Goal: Transaction & Acquisition: Purchase product/service

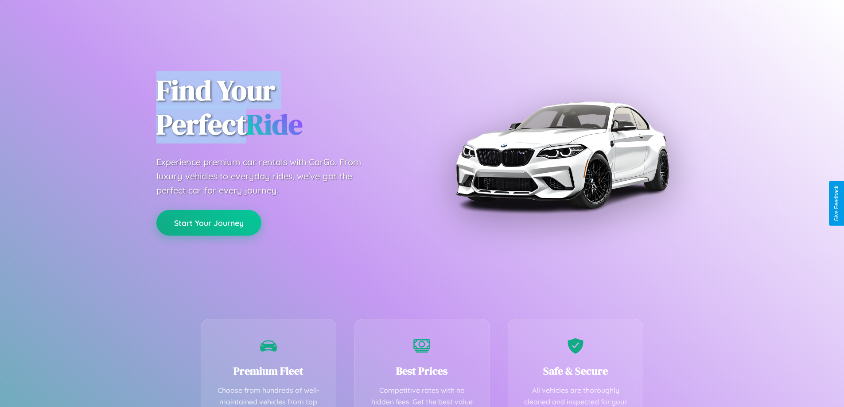
click at [209, 223] on button "Start Your Journey" at bounding box center [208, 223] width 105 height 26
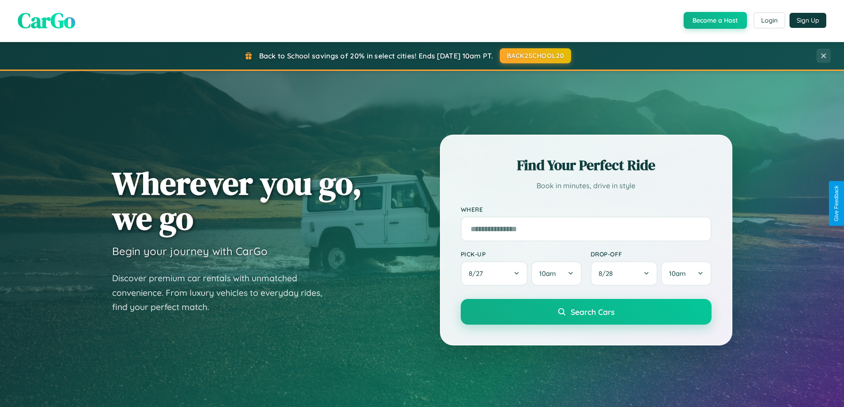
scroll to position [610, 0]
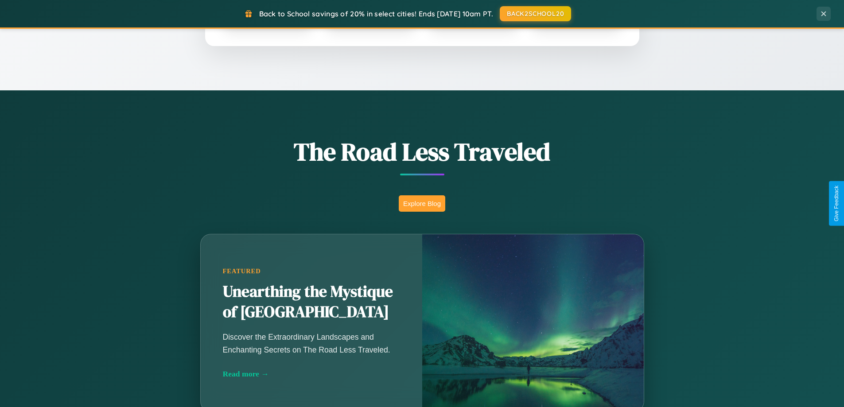
click at [422, 203] on button "Explore Blog" at bounding box center [422, 203] width 47 height 16
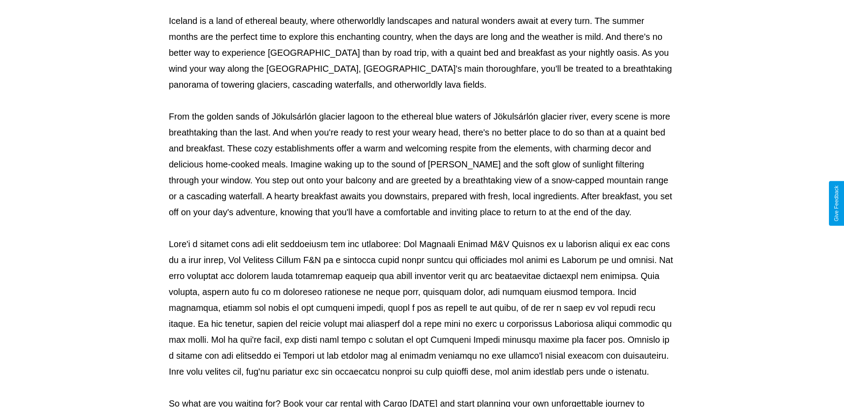
scroll to position [287, 0]
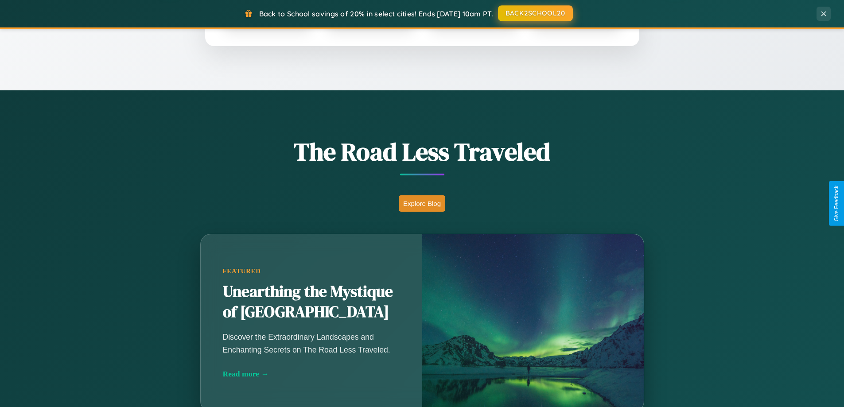
click at [535, 13] on button "BACK2SCHOOL20" at bounding box center [535, 13] width 75 height 16
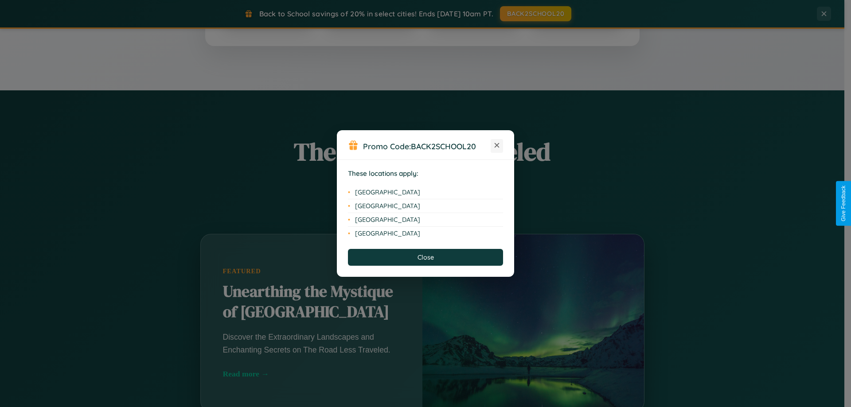
click at [497, 146] on icon at bounding box center [496, 145] width 5 height 5
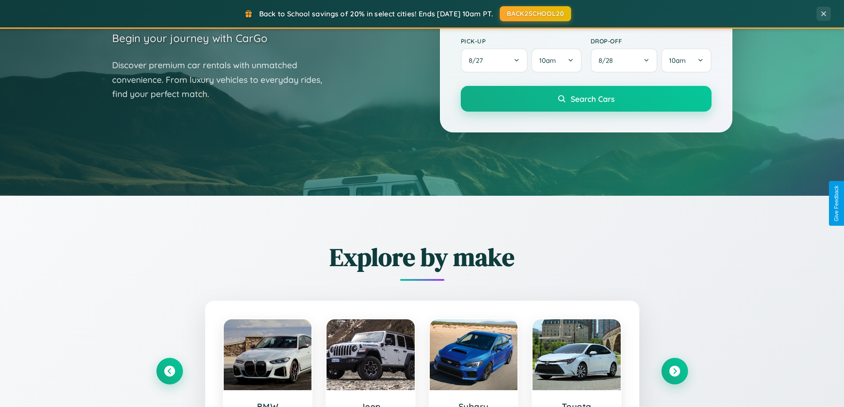
scroll to position [26, 0]
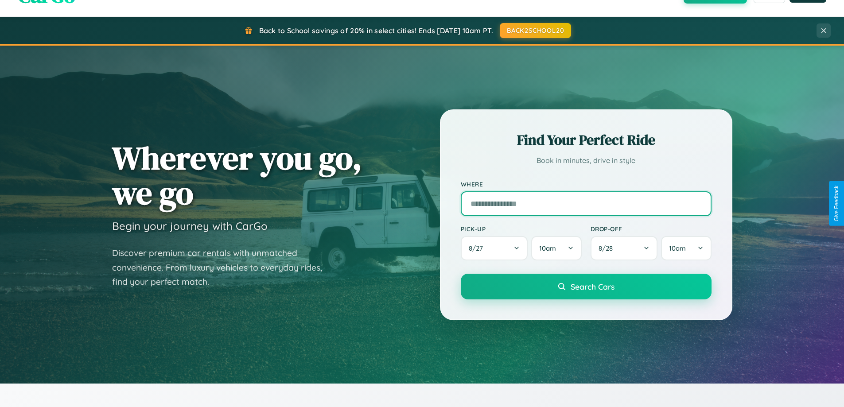
click at [586, 203] on input "text" at bounding box center [586, 203] width 251 height 25
type input "*********"
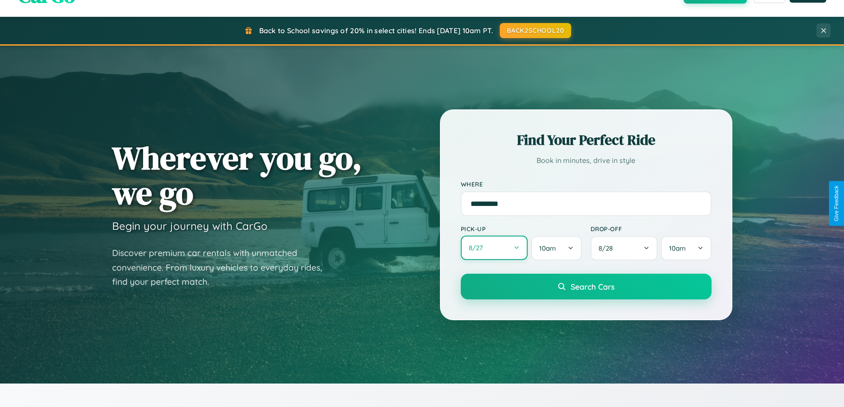
click at [494, 249] on button "8 / 27" at bounding box center [494, 248] width 67 height 24
select select "*"
select select "****"
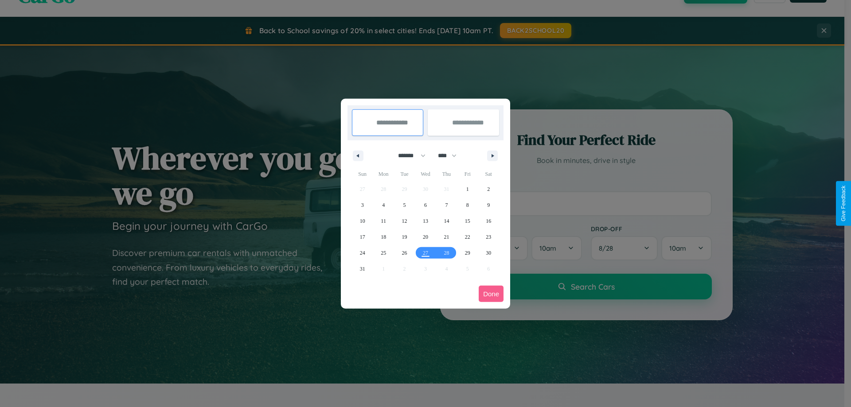
drag, startPoint x: 408, startPoint y: 156, endPoint x: 425, endPoint y: 178, distance: 28.4
click at [408, 156] on select "******* ******** ***** ***** *** **** **** ****** ********* ******* ******** **…" at bounding box center [410, 155] width 38 height 15
select select "*"
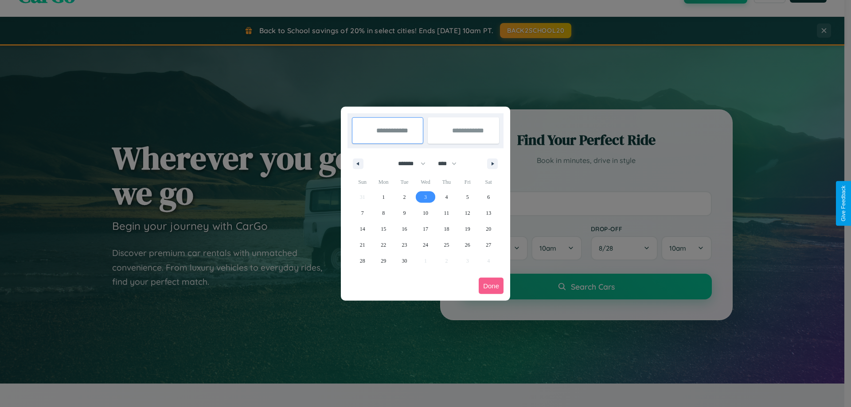
click at [425, 197] on span "3" at bounding box center [425, 197] width 3 height 16
type input "**********"
click at [488, 197] on span "6" at bounding box center [488, 197] width 3 height 16
type input "**********"
click at [491, 286] on button "Done" at bounding box center [491, 286] width 25 height 16
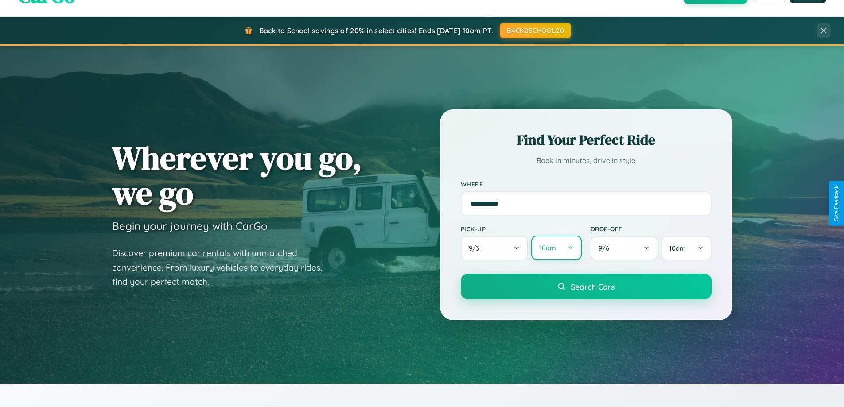
click at [556, 248] on button "10am" at bounding box center [556, 248] width 50 height 24
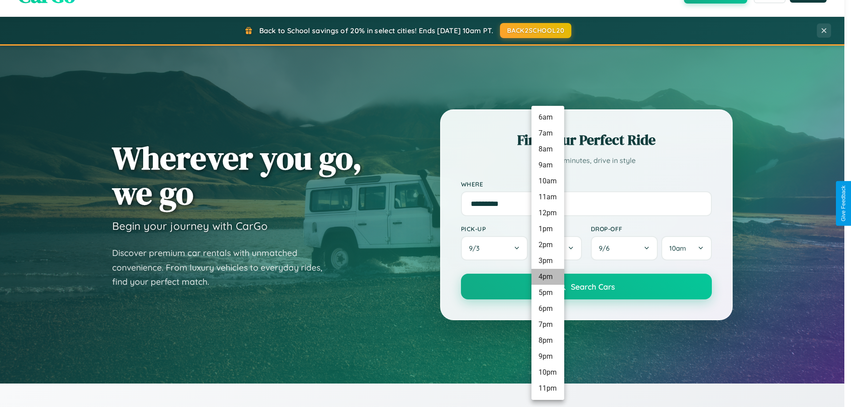
click at [547, 277] on li "4pm" at bounding box center [547, 277] width 33 height 16
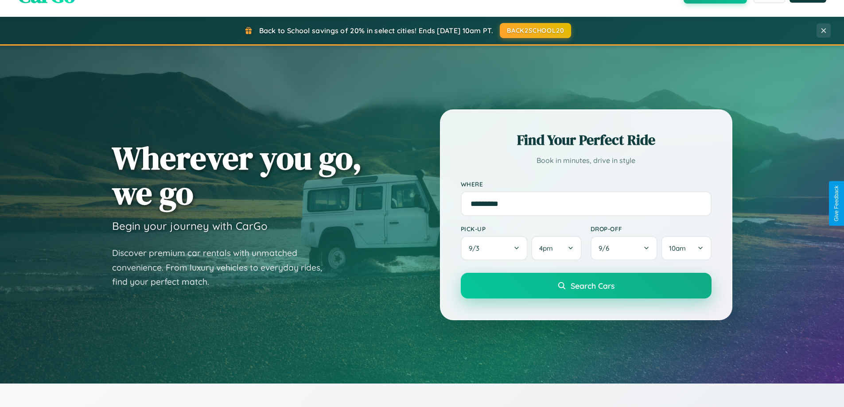
click at [586, 286] on span "Search Cars" at bounding box center [593, 286] width 44 height 10
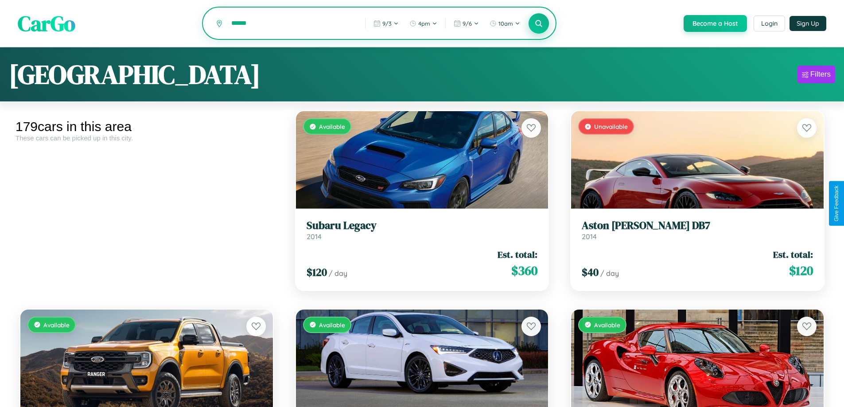
type input "******"
click at [538, 24] on icon at bounding box center [539, 23] width 8 height 8
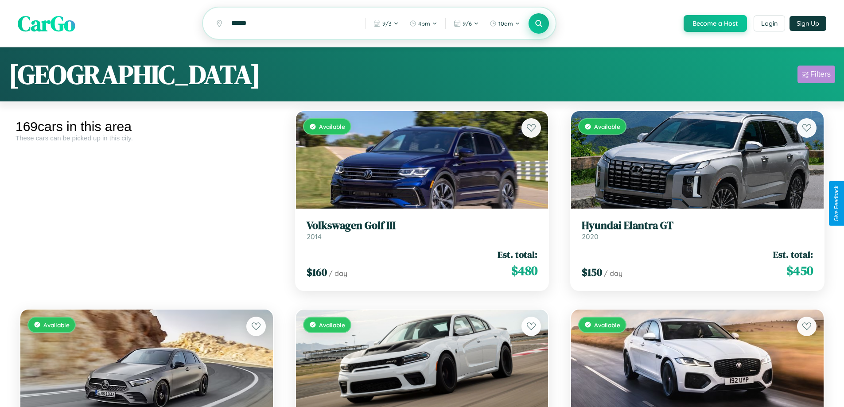
click at [816, 76] on div "Filters" at bounding box center [820, 74] width 20 height 9
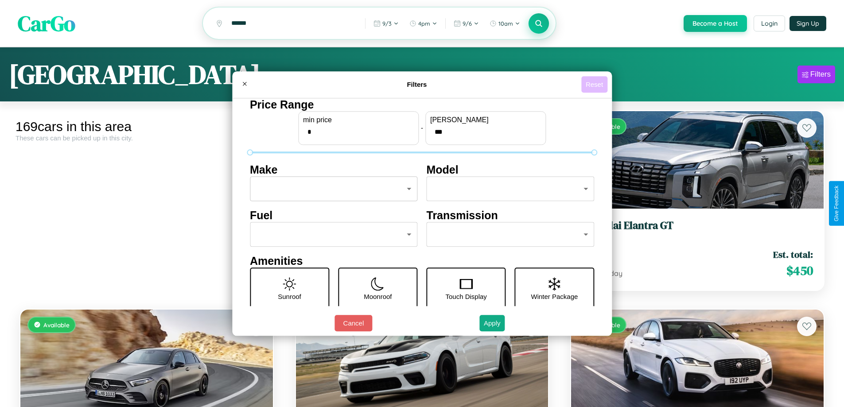
click at [595, 84] on button "Reset" at bounding box center [594, 84] width 26 height 16
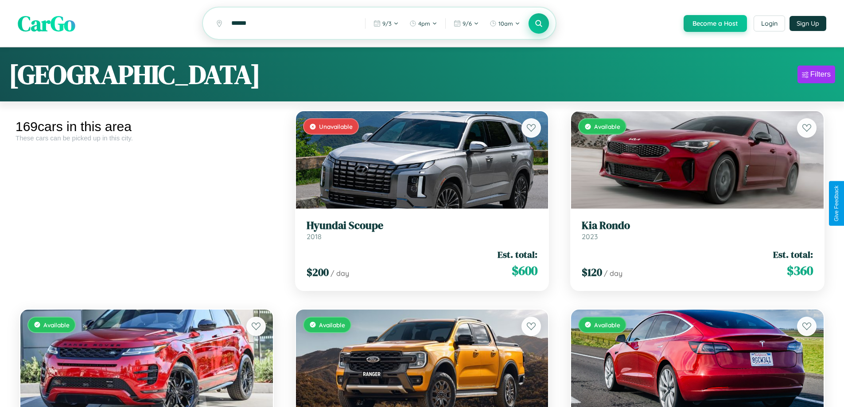
scroll to position [5283, 0]
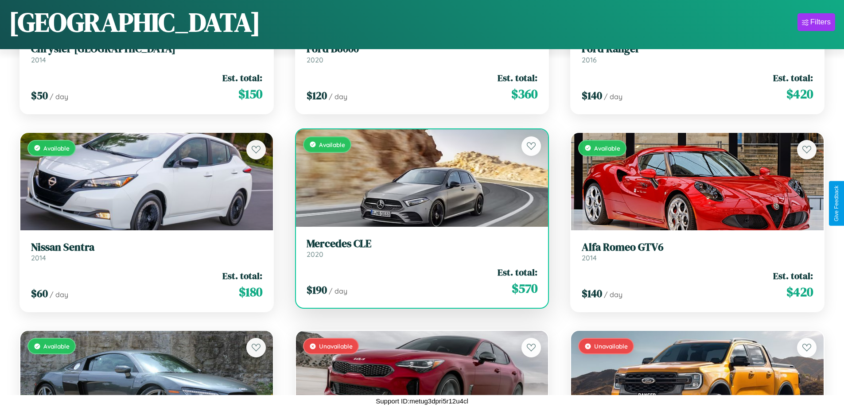
click at [418, 179] on div "Available" at bounding box center [422, 177] width 253 height 97
click at [418, 178] on div "Available" at bounding box center [422, 177] width 253 height 97
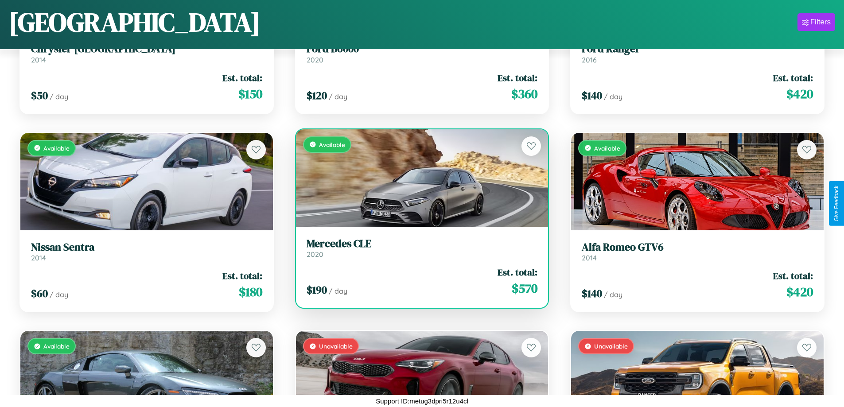
click at [418, 178] on div "Available" at bounding box center [422, 177] width 253 height 97
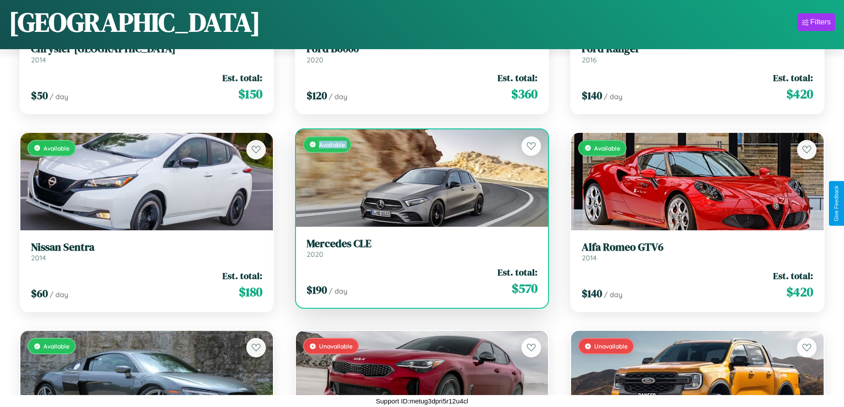
click at [418, 178] on div "Available" at bounding box center [422, 177] width 253 height 97
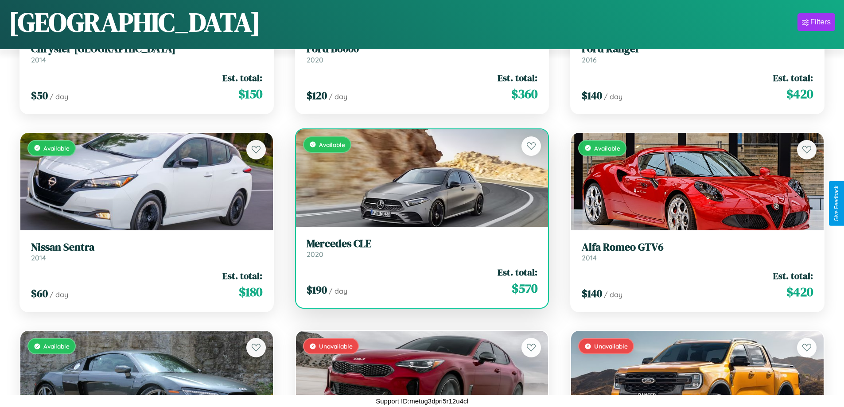
click at [418, 178] on div "Available" at bounding box center [422, 177] width 253 height 97
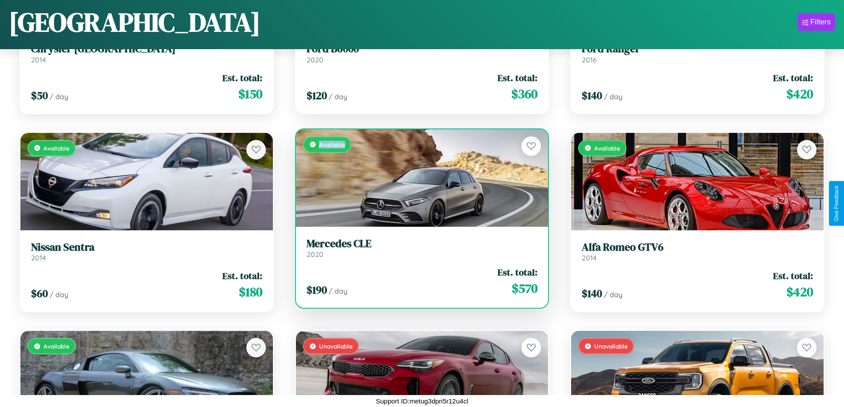
click at [418, 178] on div "Available" at bounding box center [422, 177] width 253 height 97
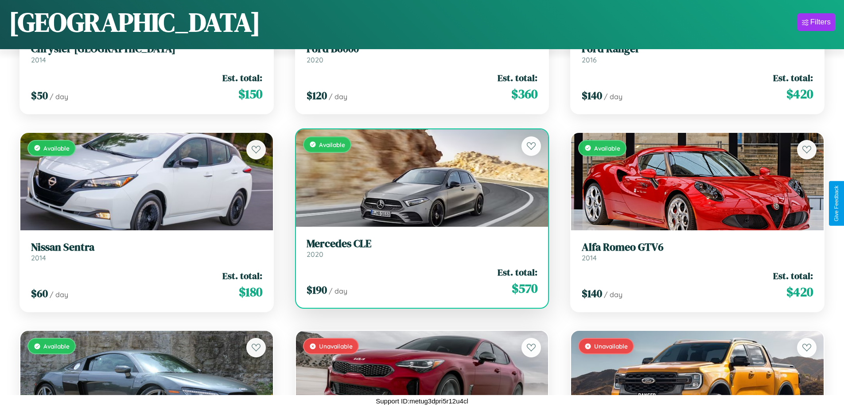
click at [418, 248] on h3 "Mercedes CLE" at bounding box center [422, 243] width 231 height 13
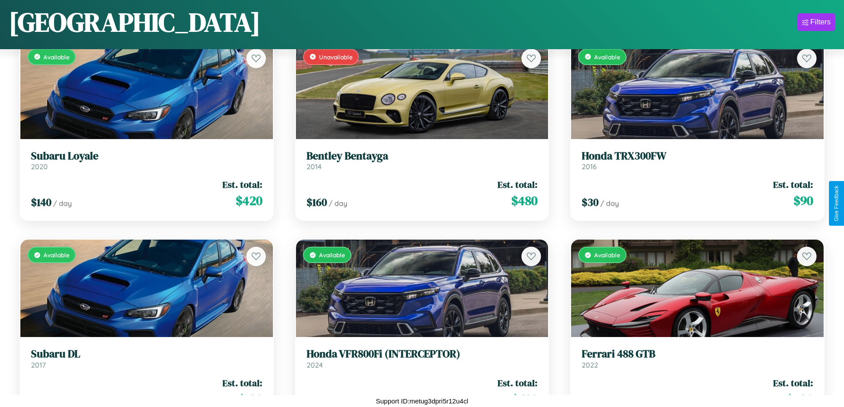
scroll to position [10243, 0]
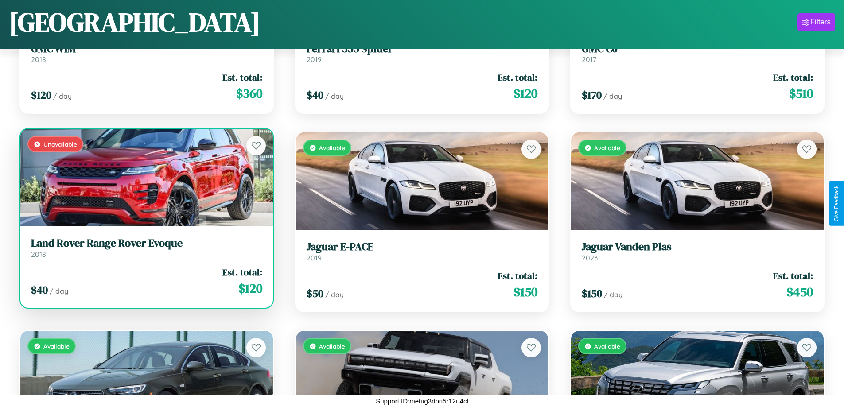
click at [145, 251] on link "Land Rover Range Rover Evoque 2018" at bounding box center [146, 248] width 231 height 22
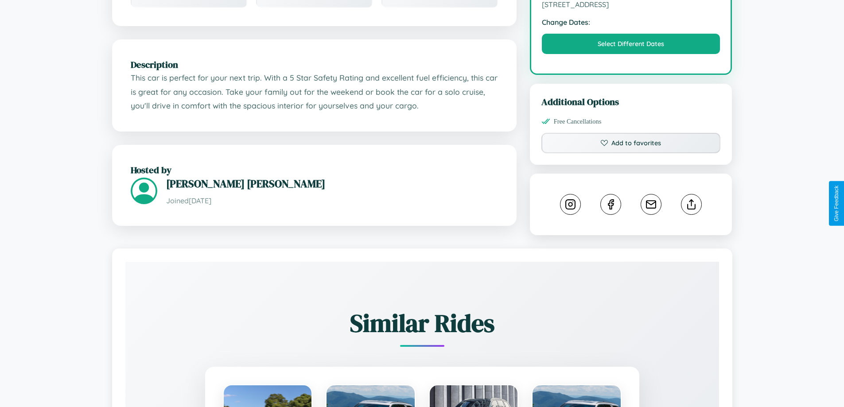
scroll to position [291, 0]
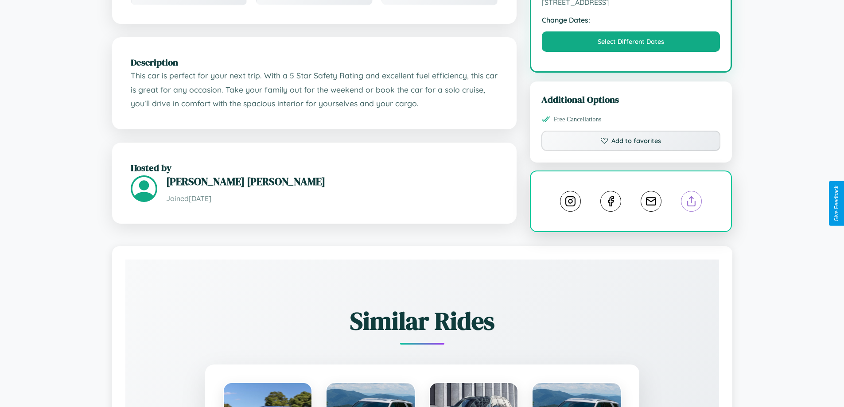
click at [692, 202] on line at bounding box center [692, 200] width 0 height 6
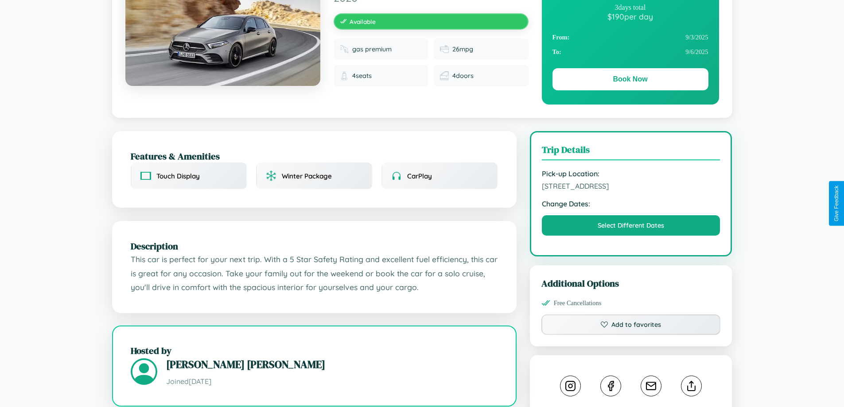
scroll to position [91, 0]
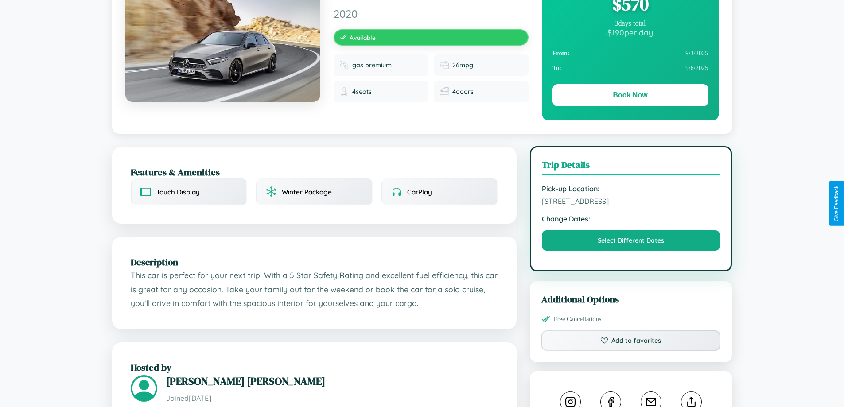
click at [631, 202] on span "1632 Front Street Lisbon 71909 Portugal" at bounding box center [631, 201] width 179 height 9
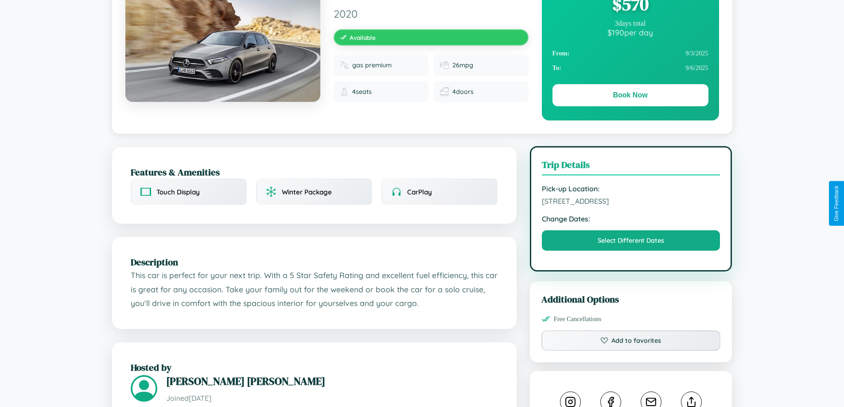
click at [631, 202] on span "1632 Front Street Lisbon 71909 Portugal" at bounding box center [631, 201] width 179 height 9
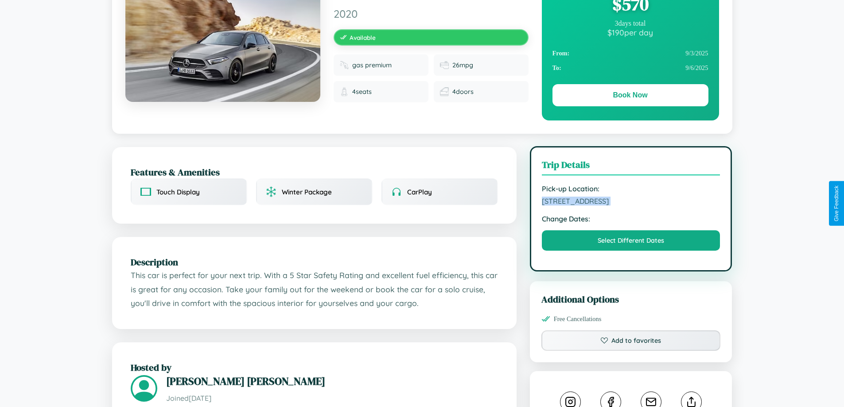
click at [631, 202] on span "1632 Front Street Lisbon 71909 Portugal" at bounding box center [631, 201] width 179 height 9
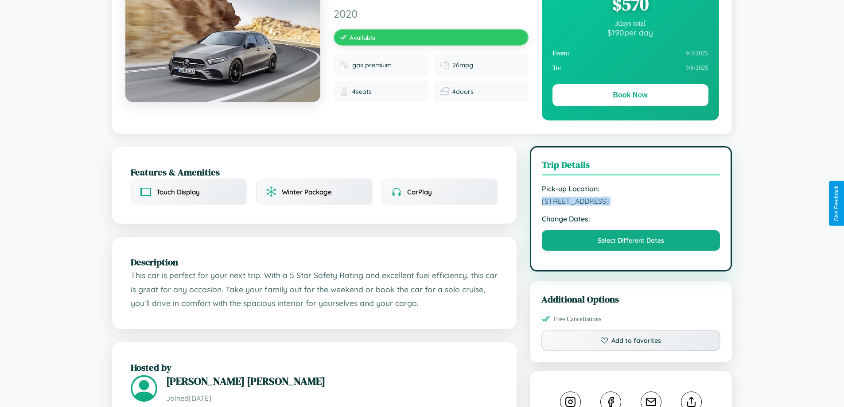
click at [631, 202] on span "1632 Front Street Lisbon 71909 Portugal" at bounding box center [631, 201] width 179 height 9
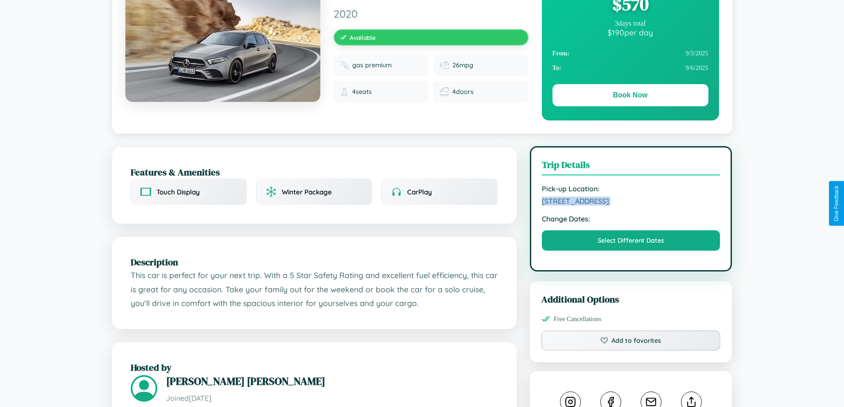
click at [631, 202] on span "1632 Front Street Lisbon 71909 Portugal" at bounding box center [631, 201] width 179 height 9
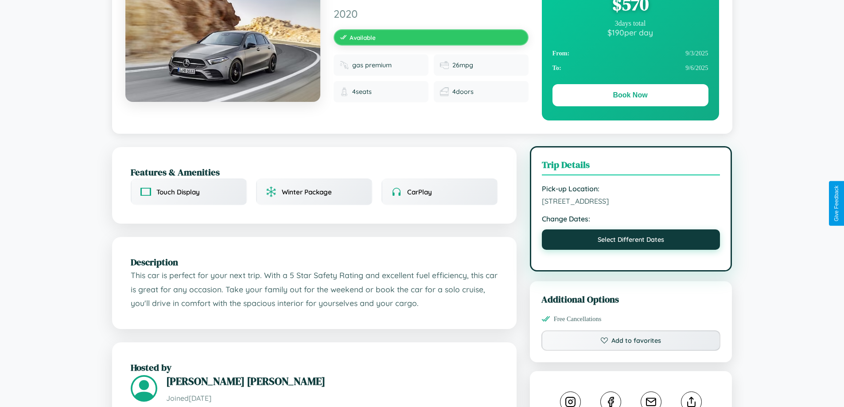
click at [631, 241] on button "Select Different Dates" at bounding box center [631, 240] width 179 height 20
select select "*"
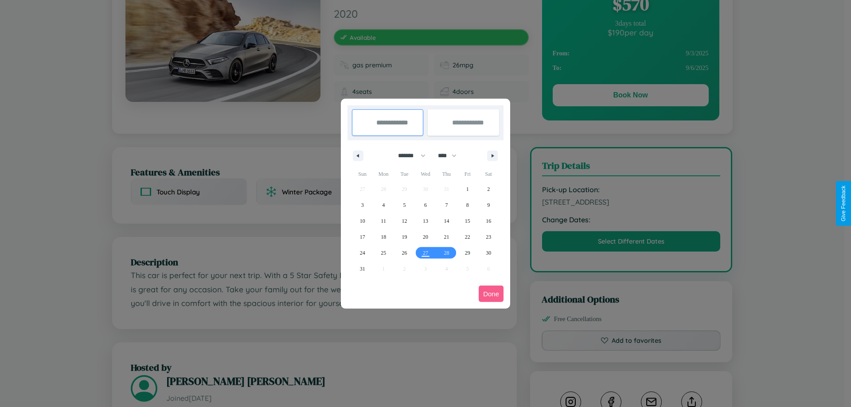
click at [408, 156] on select "******* ******** ***** ***** *** **** **** ****** ********* ******* ******** **…" at bounding box center [410, 155] width 38 height 15
click at [451, 156] on select "**** **** **** **** **** **** **** **** **** **** **** **** **** **** **** ****…" at bounding box center [446, 155] width 27 height 15
select select "****"
click at [488, 189] on span "1" at bounding box center [488, 189] width 3 height 16
type input "**********"
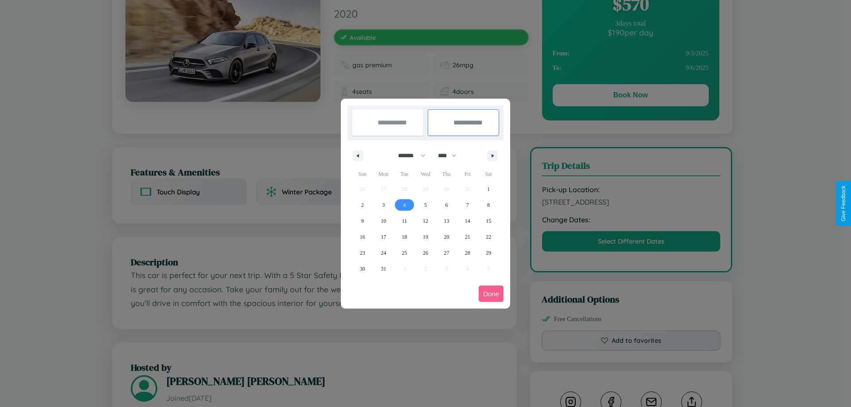
click at [404, 205] on span "4" at bounding box center [404, 205] width 3 height 16
type input "**********"
click at [491, 294] on button "Done" at bounding box center [491, 294] width 25 height 16
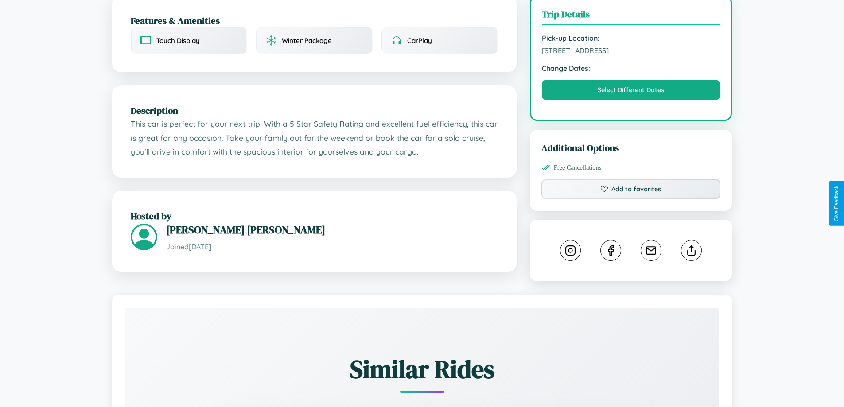
scroll to position [291, 0]
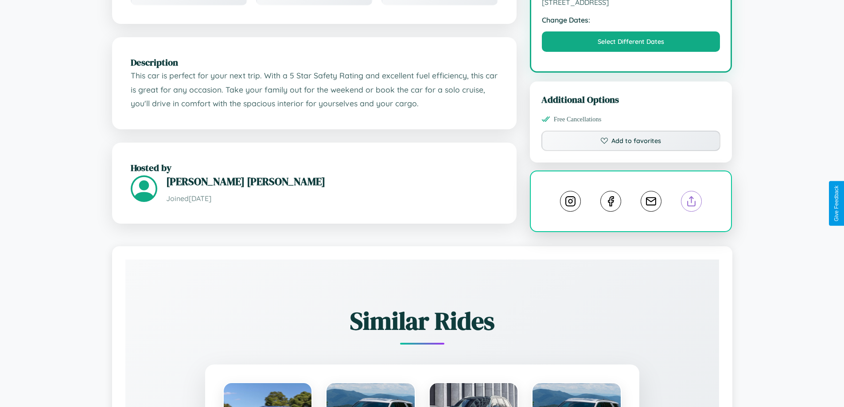
click at [692, 202] on line at bounding box center [692, 200] width 0 height 6
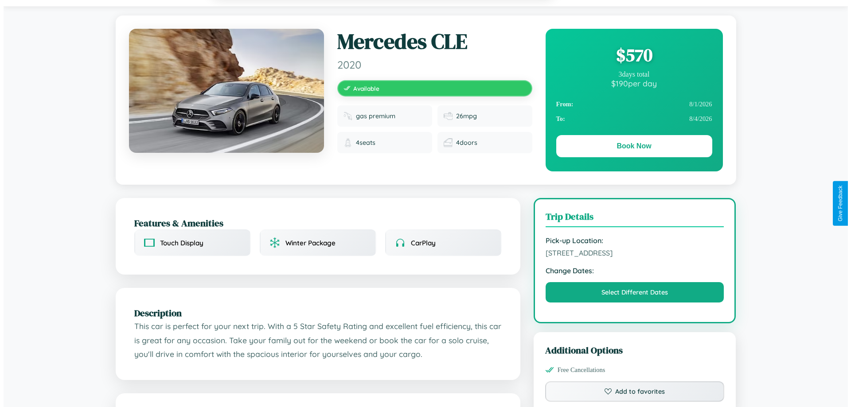
scroll to position [0, 0]
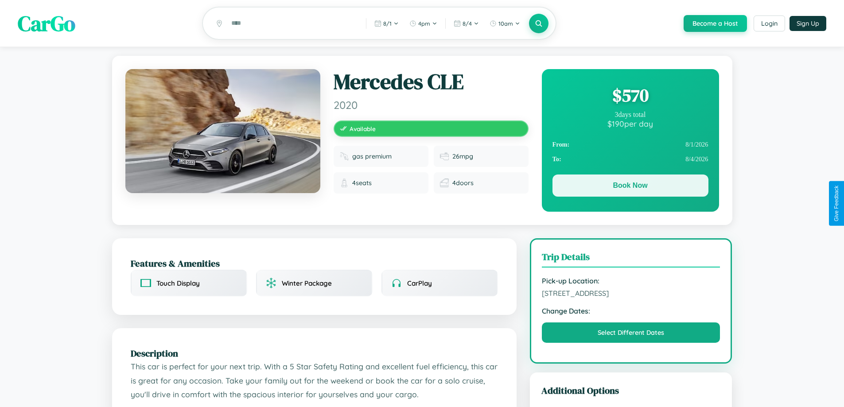
click at [630, 187] on button "Book Now" at bounding box center [630, 186] width 156 height 22
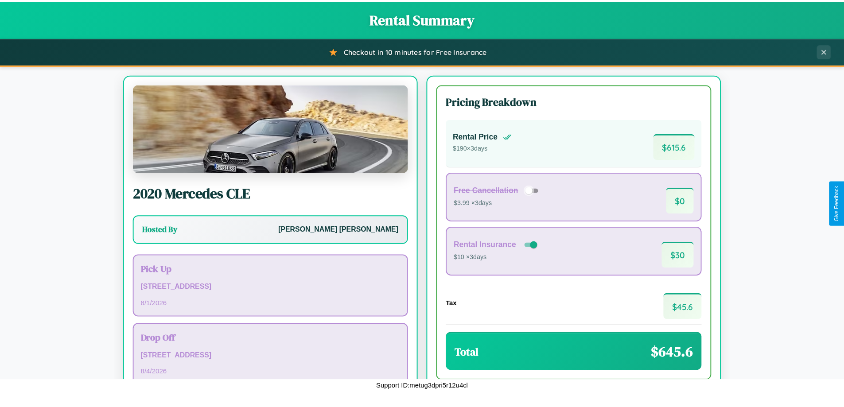
scroll to position [61, 0]
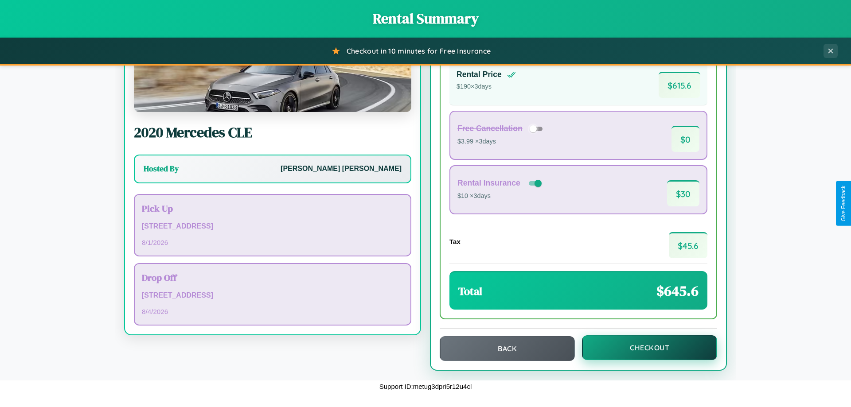
click at [643, 348] on button "Checkout" at bounding box center [649, 347] width 135 height 25
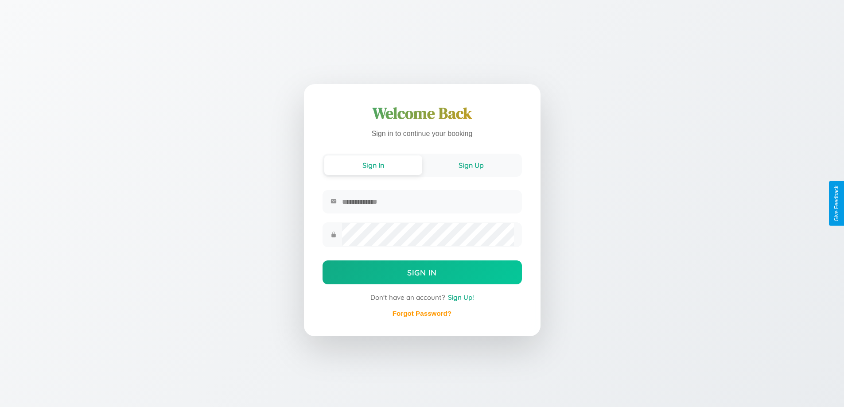
click at [471, 165] on button "Sign Up" at bounding box center [471, 165] width 98 height 19
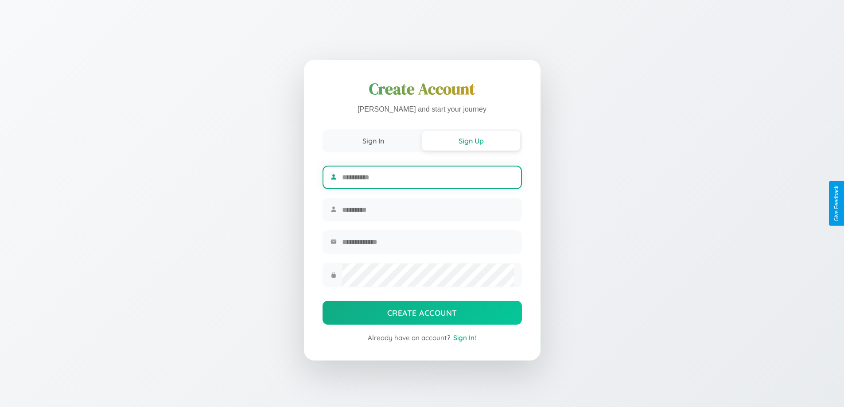
click at [428, 176] on input "text" at bounding box center [427, 178] width 171 height 22
type input "*****"
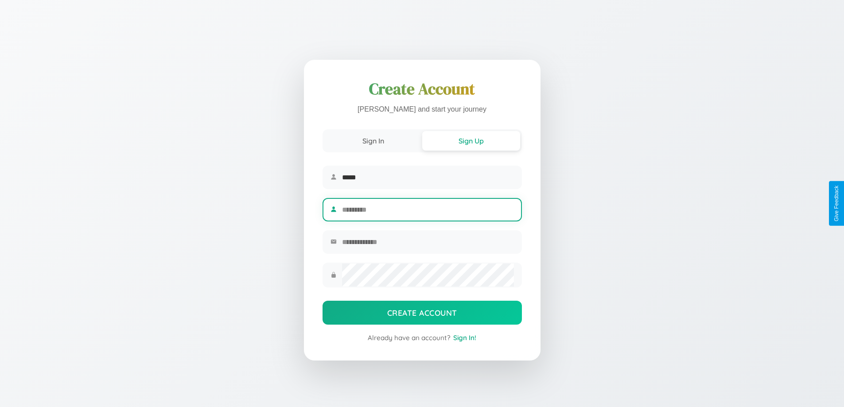
click at [428, 210] on input "text" at bounding box center [427, 210] width 171 height 22
type input "*******"
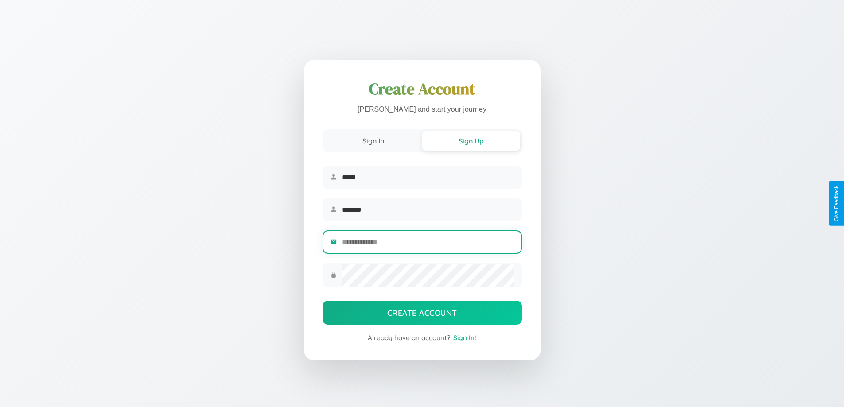
click at [428, 243] on input "email" at bounding box center [427, 242] width 171 height 22
type input "**********"
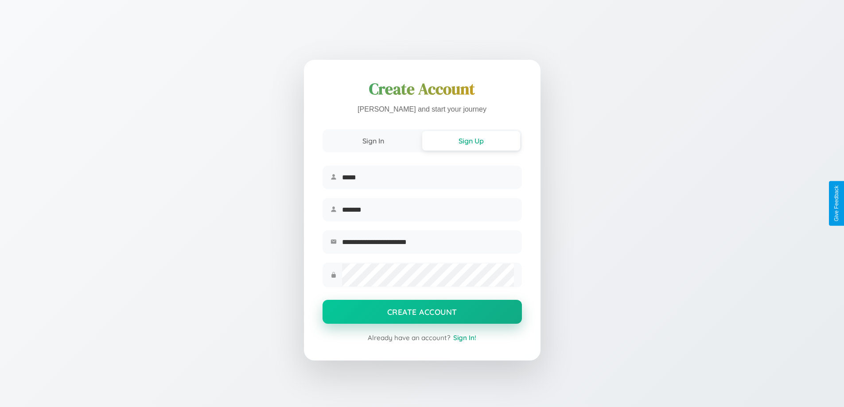
click at [422, 315] on button "Create Account" at bounding box center [422, 312] width 199 height 24
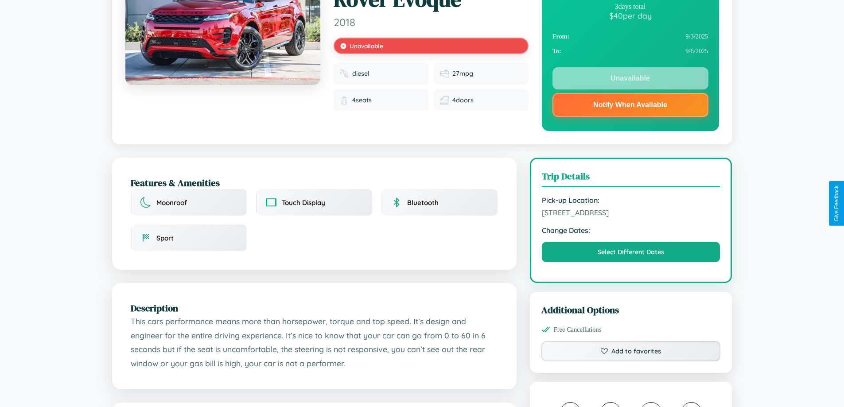
scroll to position [119, 0]
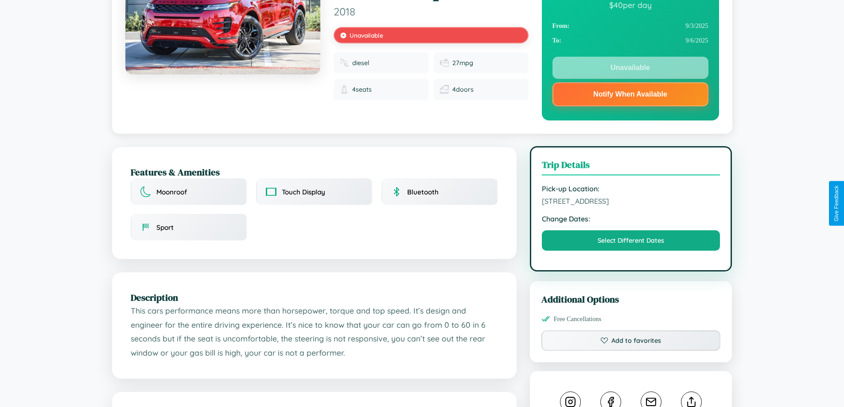
click at [631, 202] on span "[STREET_ADDRESS]" at bounding box center [631, 201] width 179 height 9
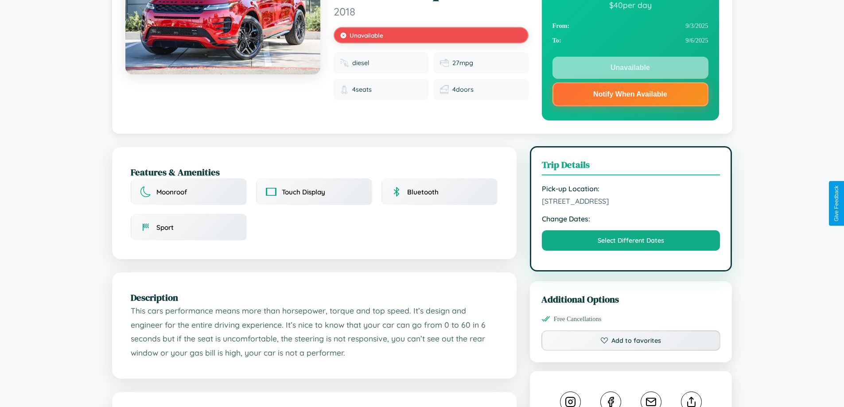
click at [631, 202] on span "[STREET_ADDRESS]" at bounding box center [631, 201] width 179 height 9
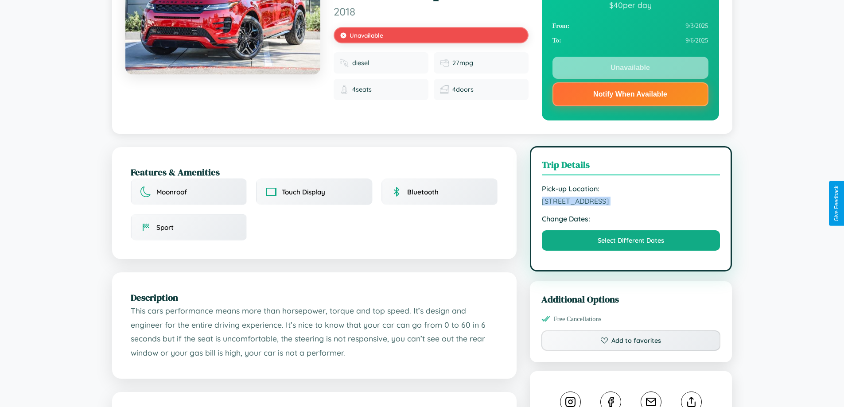
click at [631, 202] on span "[STREET_ADDRESS]" at bounding box center [631, 201] width 179 height 9
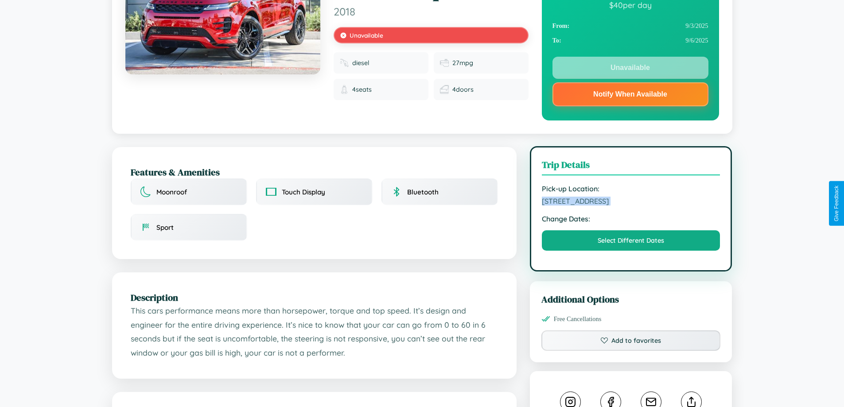
click at [631, 202] on span "[STREET_ADDRESS]" at bounding box center [631, 201] width 179 height 9
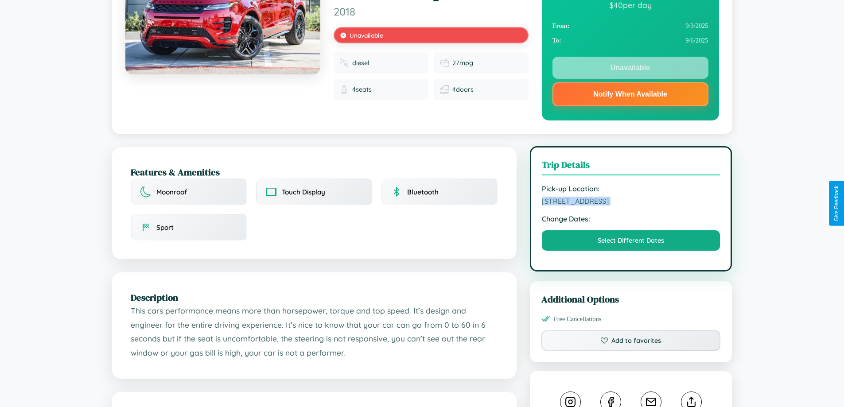
click at [631, 202] on span "[STREET_ADDRESS]" at bounding box center [631, 201] width 179 height 9
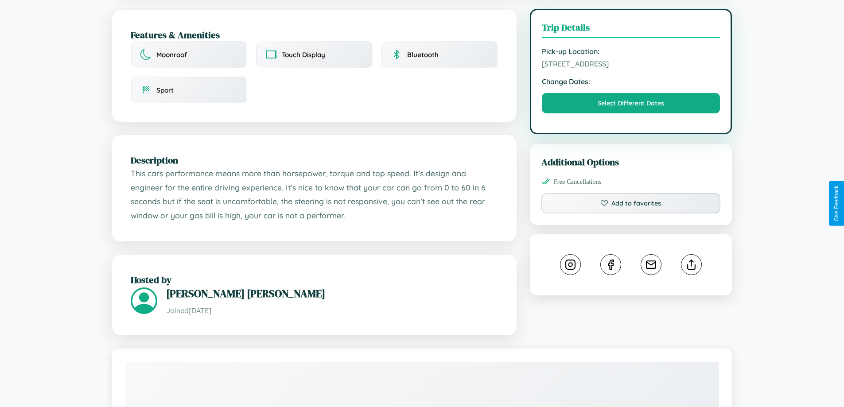
scroll to position [319, 0]
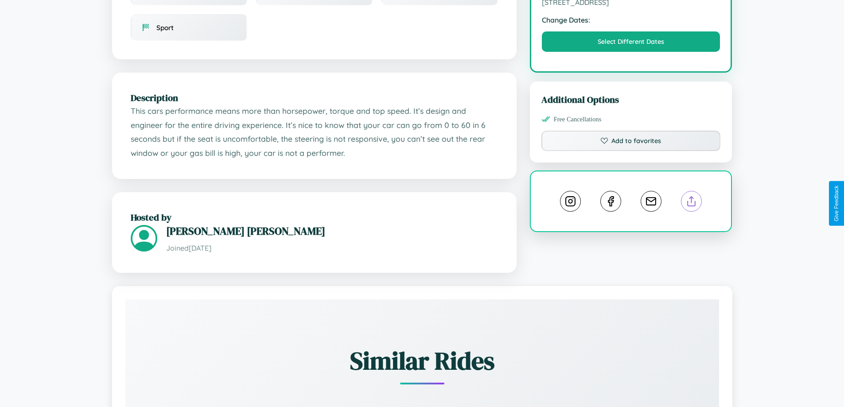
click at [692, 202] on line at bounding box center [692, 200] width 0 height 6
